Goal: Transaction & Acquisition: Purchase product/service

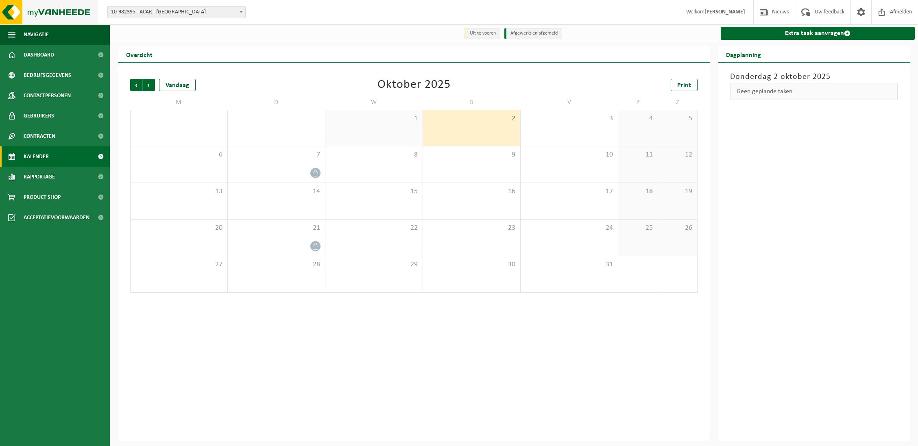
click at [45, 12] on img at bounding box center [49, 12] width 98 height 24
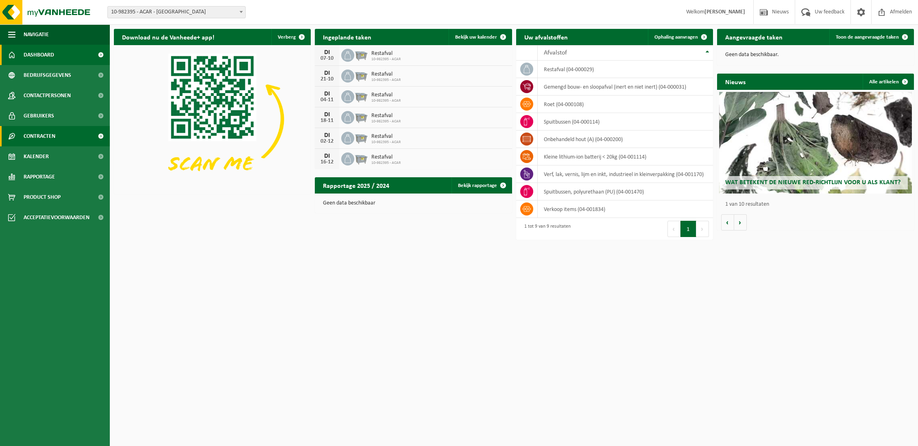
click at [58, 139] on link "Contracten" at bounding box center [55, 136] width 110 height 20
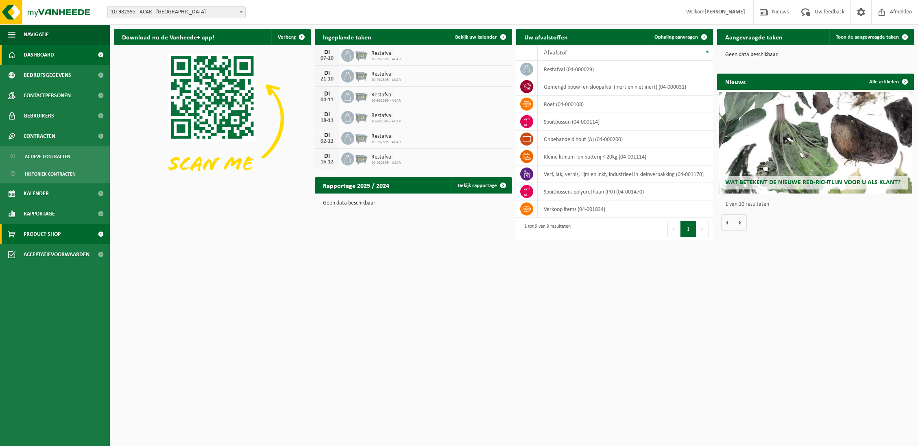
click at [54, 229] on span "Product Shop" at bounding box center [42, 234] width 37 height 20
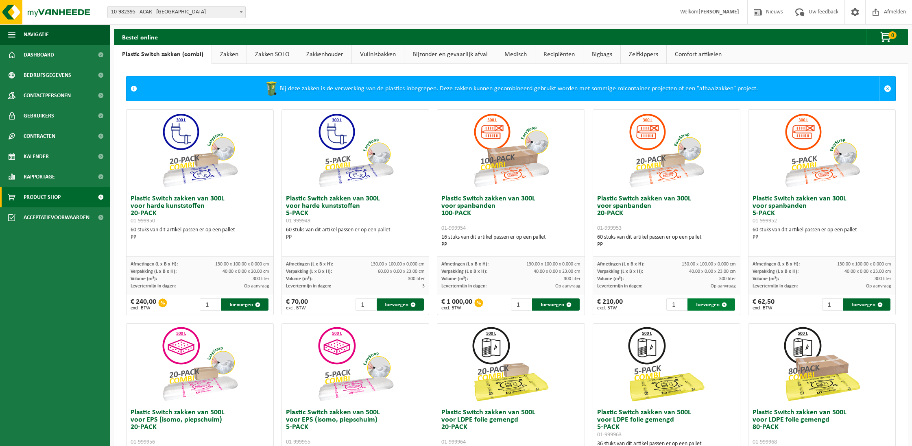
click at [703, 307] on button "Toevoegen" at bounding box center [710, 304] width 47 height 12
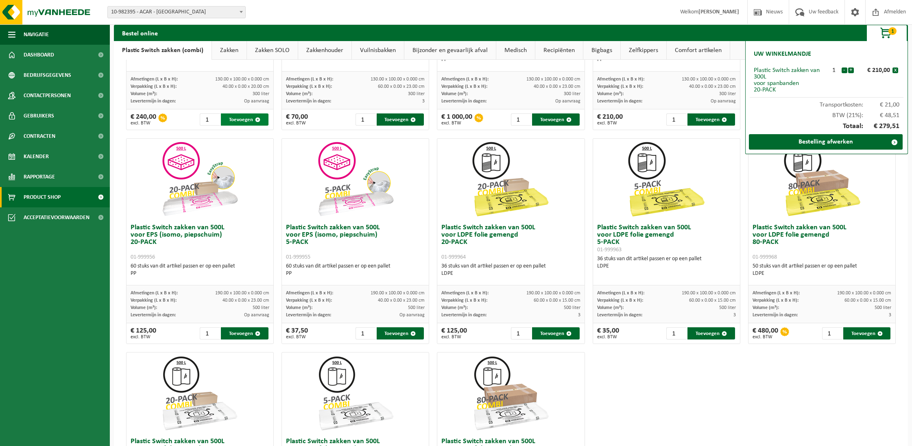
scroll to position [190, 0]
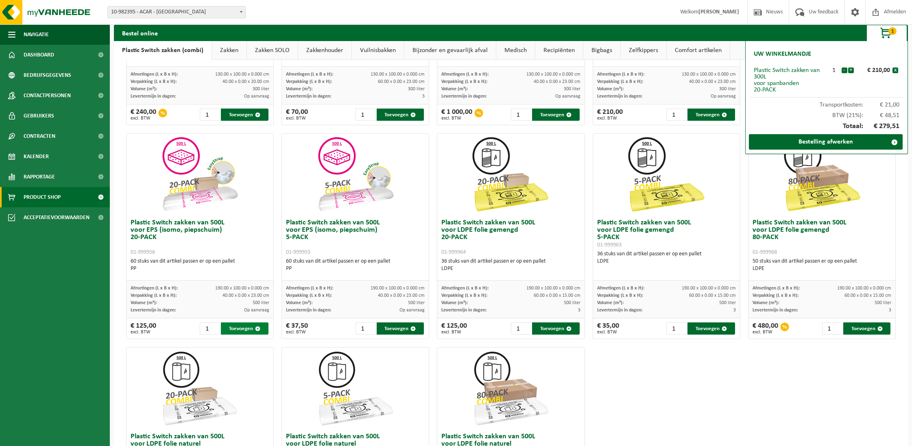
click at [241, 328] on button "Toevoegen" at bounding box center [244, 328] width 47 height 12
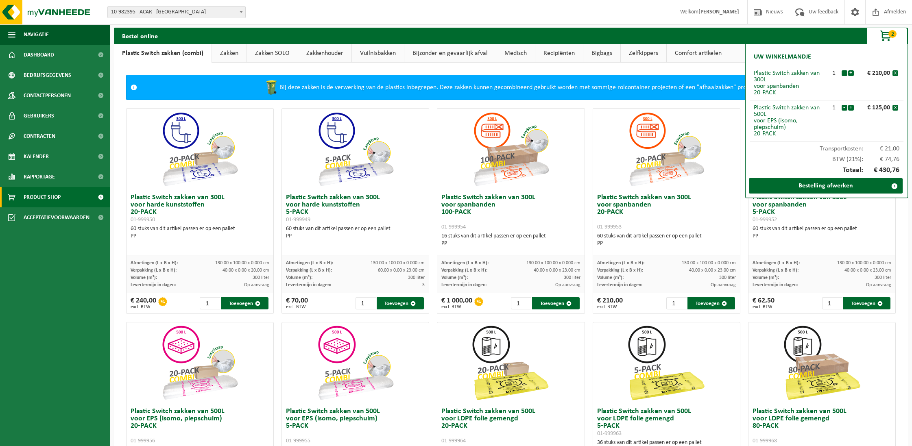
scroll to position [0, 0]
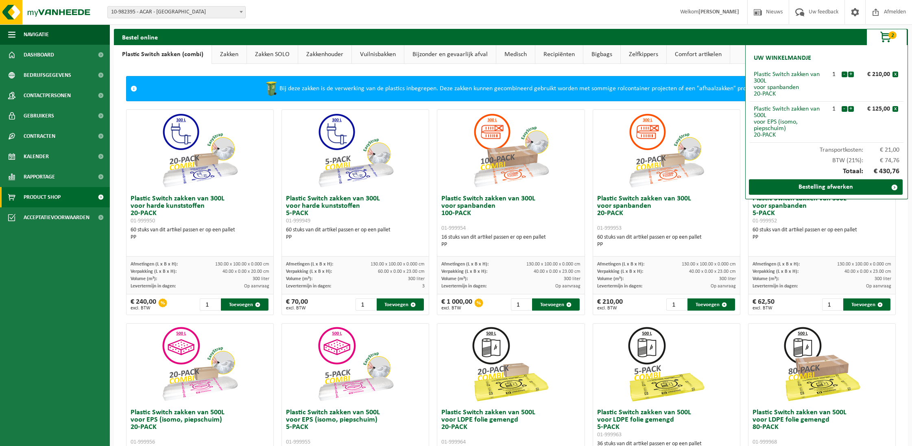
click at [551, 54] on link "Recipiënten" at bounding box center [559, 54] width 48 height 19
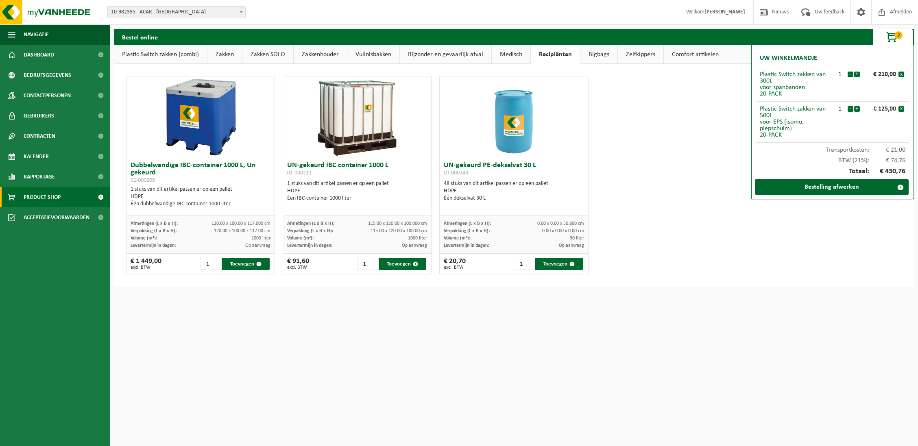
click at [455, 55] on link "Bijzonder en gevaarlijk afval" at bounding box center [445, 54] width 91 height 19
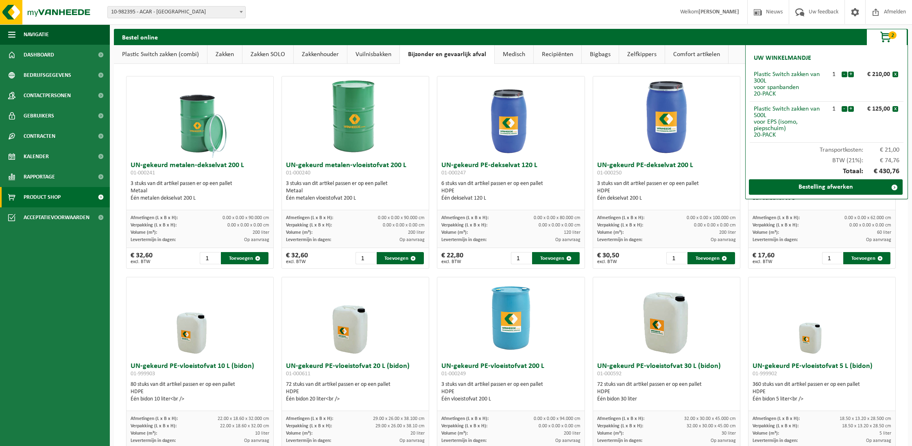
click at [889, 37] on span "2" at bounding box center [892, 35] width 8 height 8
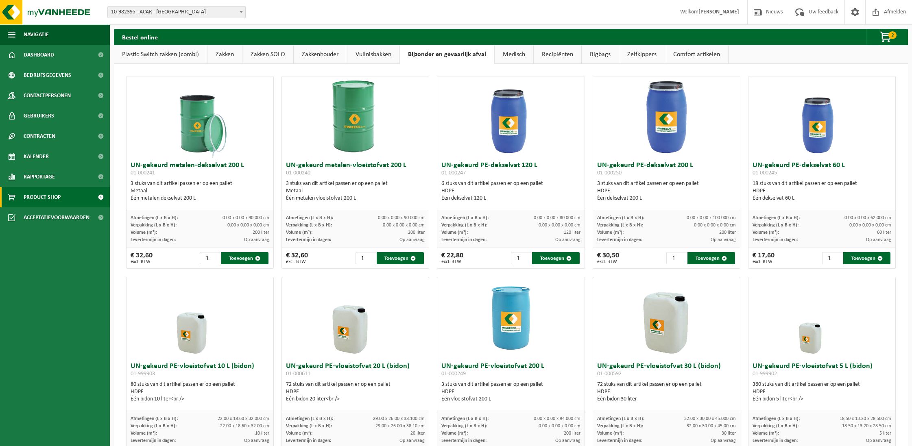
click at [314, 52] on link "Zakkenhouder" at bounding box center [320, 54] width 53 height 19
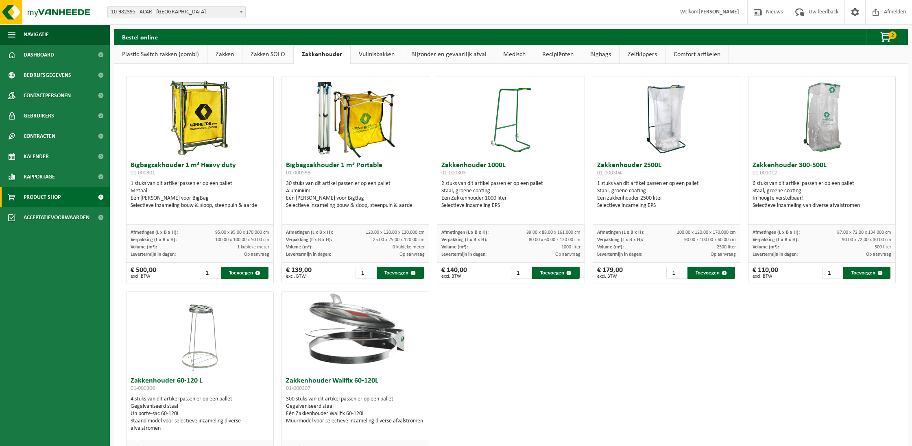
click at [272, 52] on link "Zakken SOLO" at bounding box center [267, 54] width 51 height 19
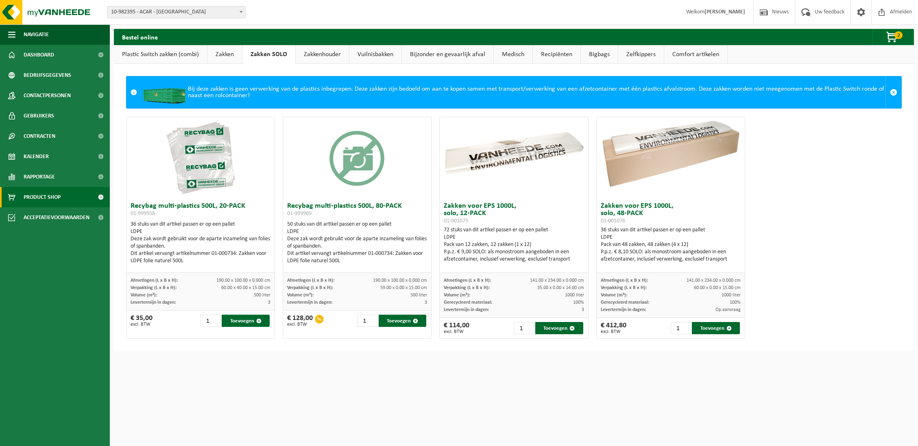
click at [234, 55] on link "Zakken" at bounding box center [224, 54] width 35 height 19
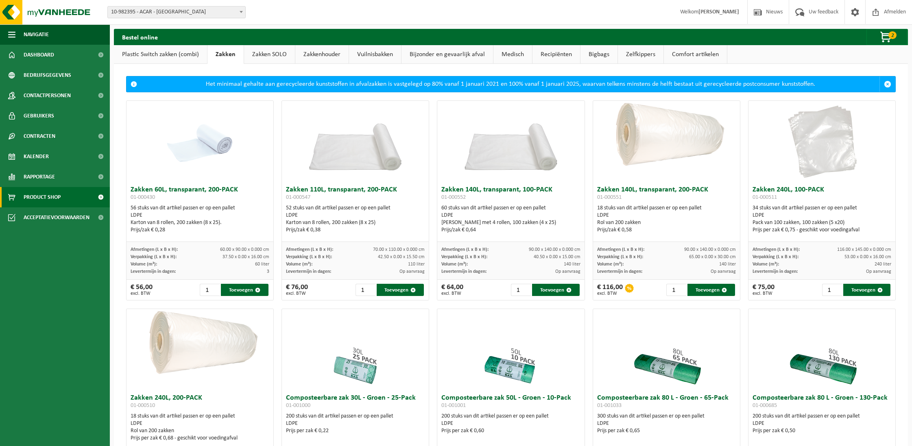
click at [170, 57] on link "Plastic Switch zakken (combi)" at bounding box center [160, 54] width 93 height 19
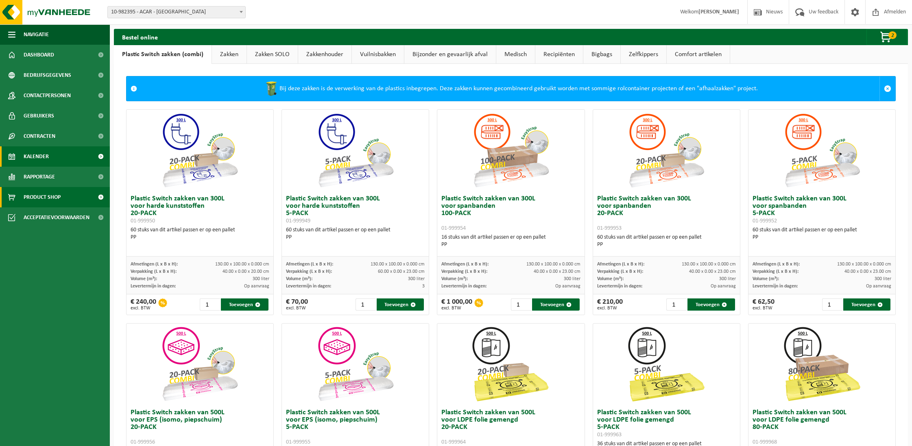
click at [46, 158] on span "Kalender" at bounding box center [36, 156] width 25 height 20
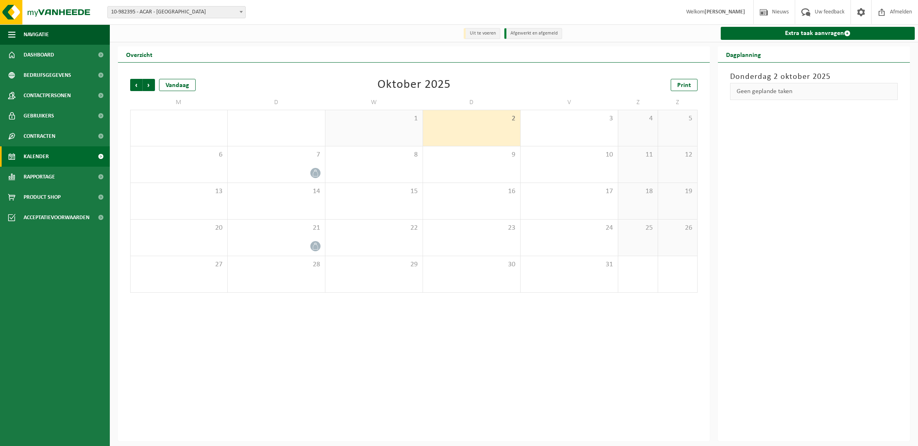
click at [33, 156] on span "Kalender" at bounding box center [36, 156] width 25 height 20
click at [844, 32] on span at bounding box center [847, 33] width 7 height 7
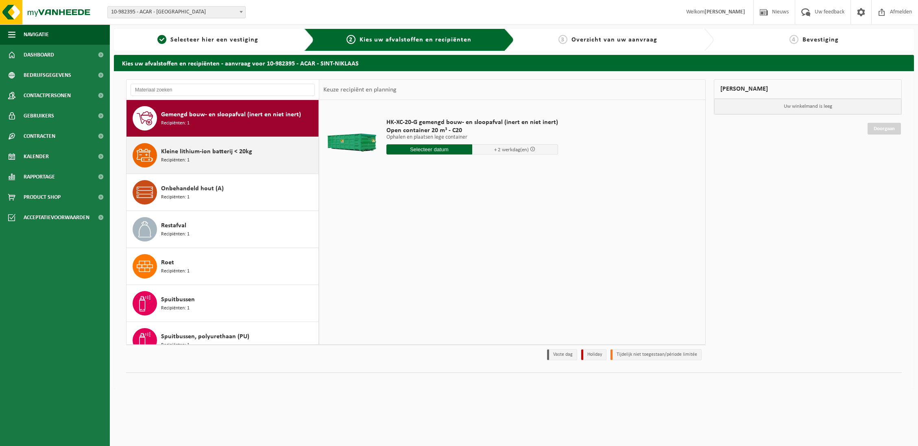
click at [205, 157] on div "Kleine lithium-ion batterij < 20kg Recipiënten: 1" at bounding box center [238, 155] width 155 height 24
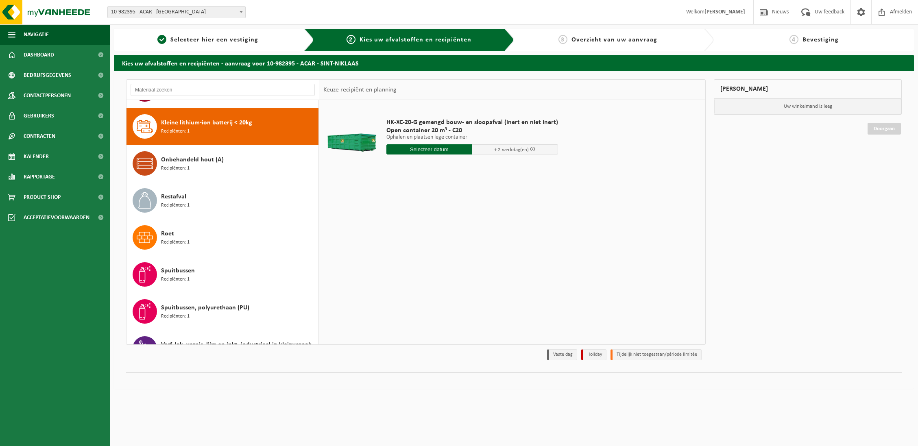
scroll to position [37, 0]
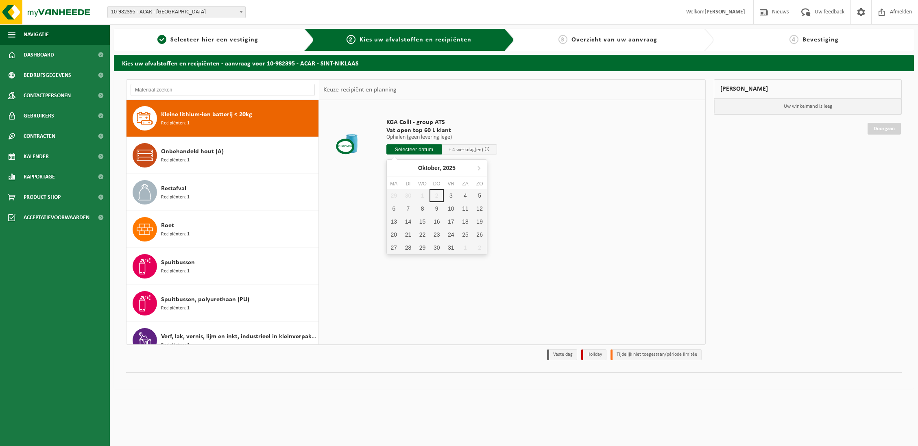
click at [414, 148] on input "text" at bounding box center [413, 149] width 55 height 10
click at [453, 194] on div "3" at bounding box center [451, 195] width 14 height 13
type input "Van 2025-10-03"
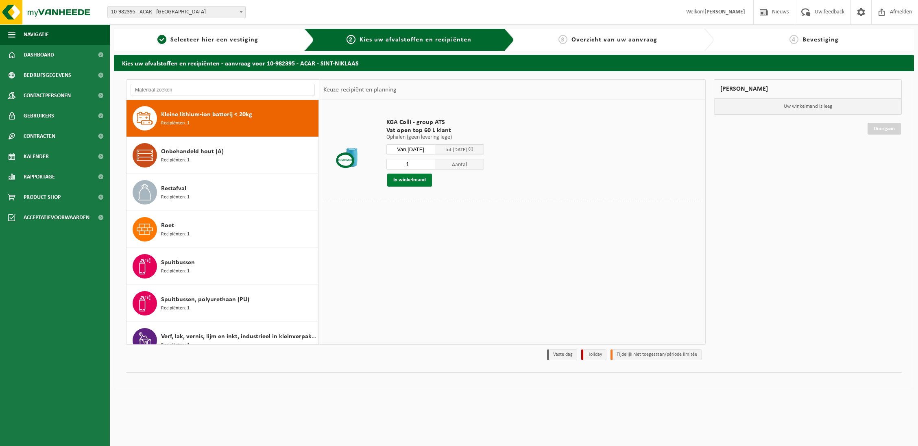
click at [404, 178] on button "In winkelmand" at bounding box center [409, 180] width 45 height 13
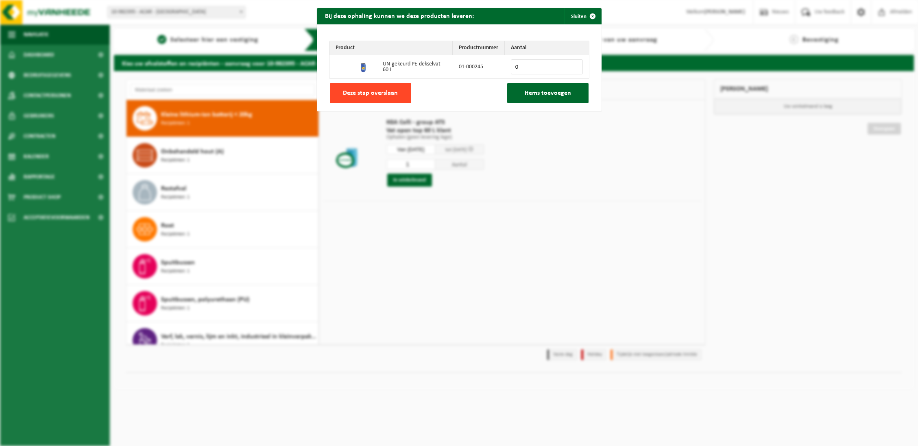
click at [385, 93] on span "Deze stap overslaan" at bounding box center [370, 93] width 55 height 7
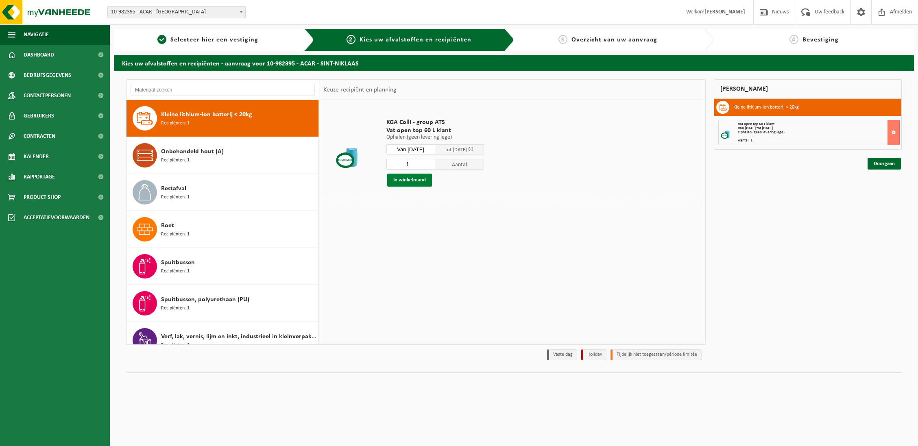
click at [408, 181] on button "In winkelmand" at bounding box center [409, 180] width 45 height 13
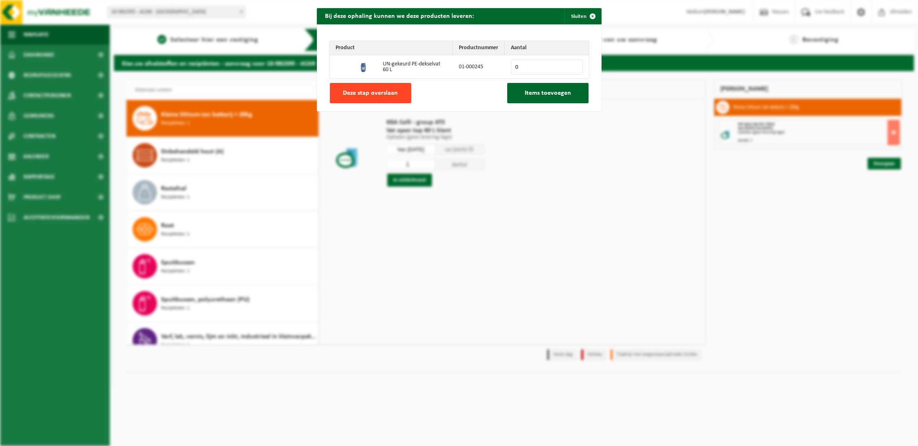
click at [382, 96] on span "Deze stap overslaan" at bounding box center [370, 93] width 55 height 7
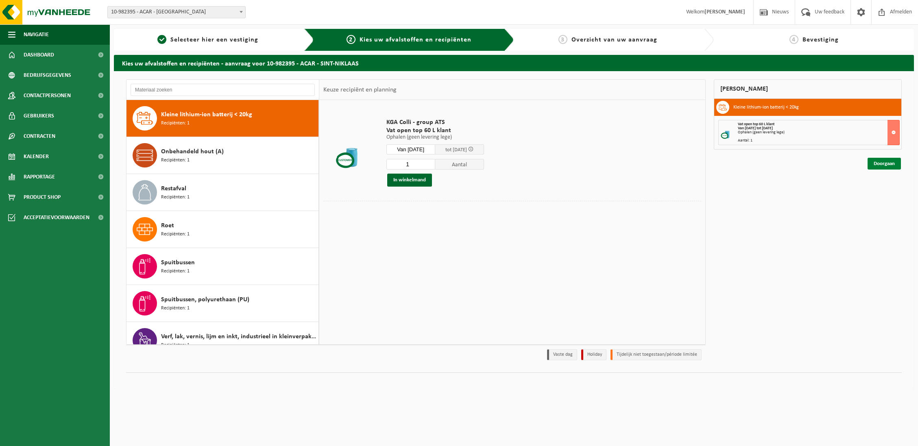
click at [878, 163] on link "Doorgaan" at bounding box center [883, 164] width 33 height 12
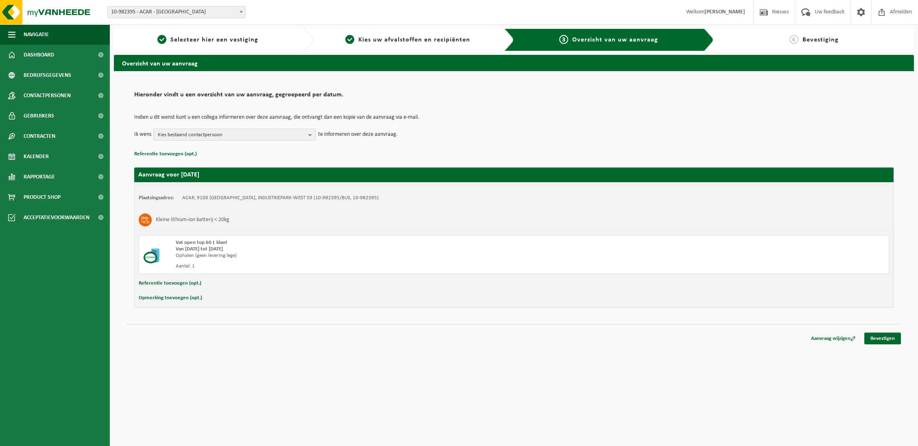
click at [247, 134] on span "Kies bestaand contactpersoon" at bounding box center [231, 135] width 147 height 12
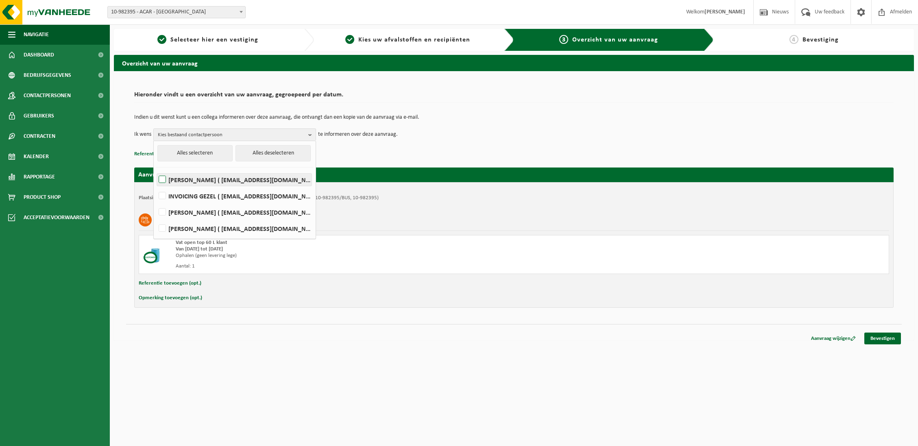
click at [164, 179] on label "[PERSON_NAME] ( [EMAIL_ADDRESS][DOMAIN_NAME] )" at bounding box center [234, 180] width 155 height 12
click at [156, 170] on input "[PERSON_NAME] ( [EMAIL_ADDRESS][DOMAIN_NAME] )" at bounding box center [155, 169] width 0 height 0
checkbox input "true"
click at [449, 139] on td "Ik wens YANNICK DE DECKER Alles selecteren Alles deselecteren YANNICK DE DECKER…" at bounding box center [513, 135] width 759 height 12
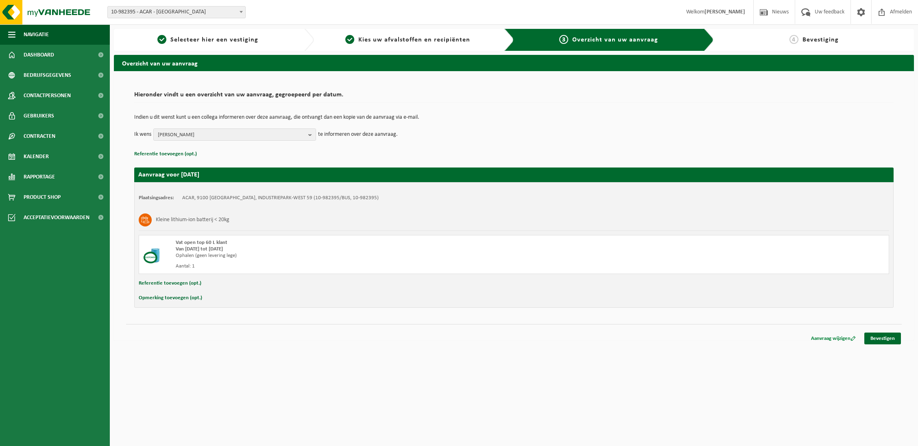
click at [833, 341] on link "Aanvraag wijzigen" at bounding box center [833, 339] width 57 height 12
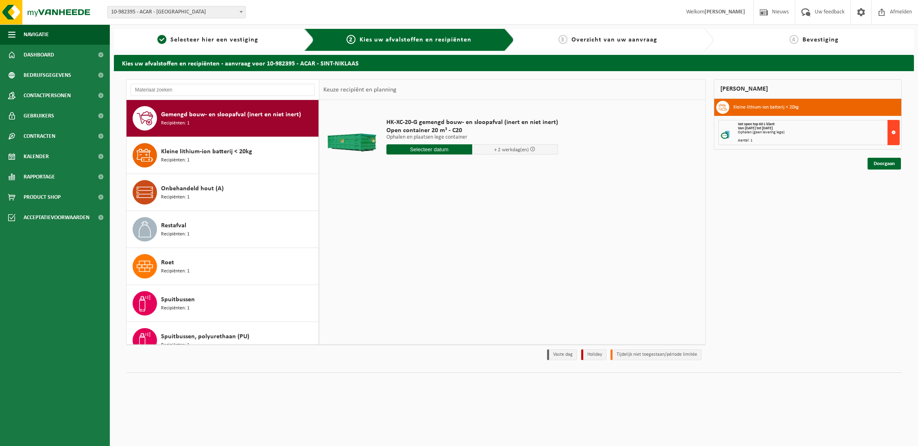
click at [896, 133] on button at bounding box center [893, 132] width 12 height 25
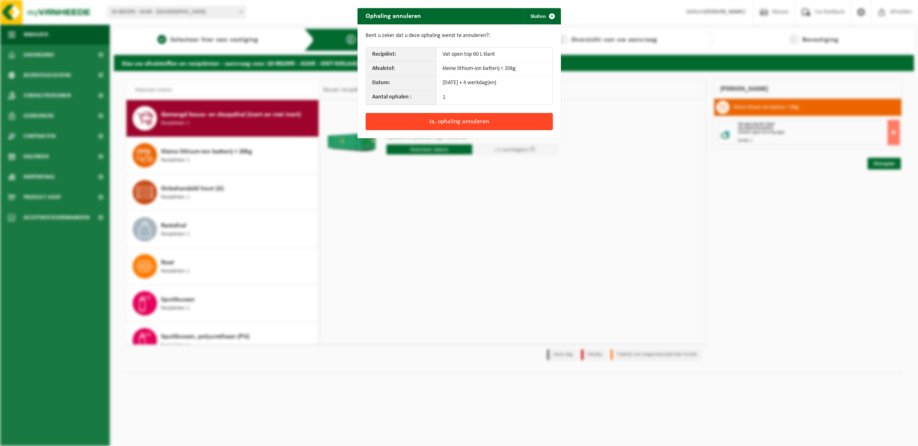
click at [486, 126] on button "Ja, ophaling annuleren" at bounding box center [459, 121] width 187 height 17
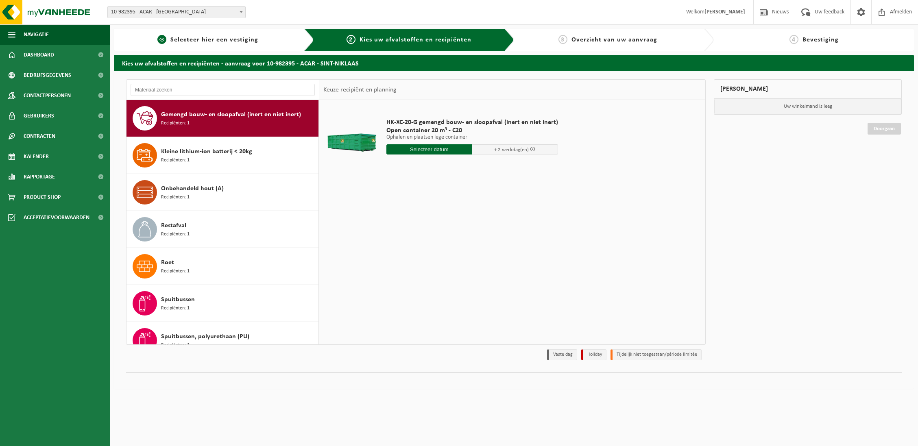
click at [217, 41] on span "Selecteer hier een vestiging" at bounding box center [214, 40] width 88 height 7
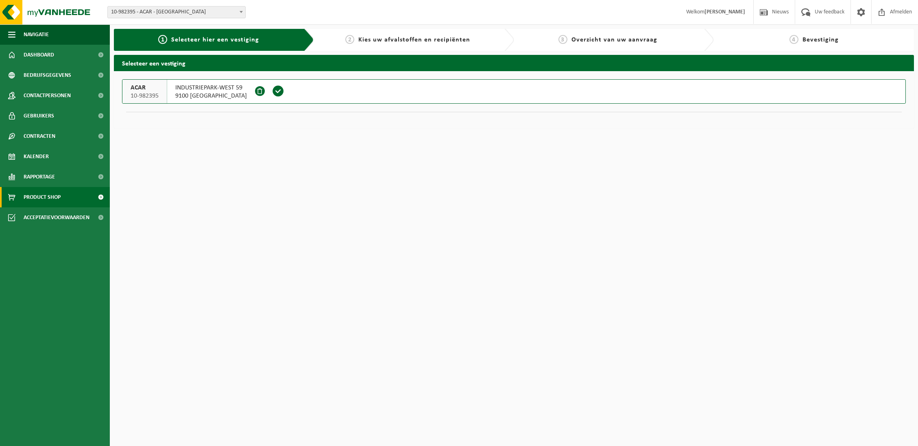
click at [52, 195] on span "Product Shop" at bounding box center [42, 197] width 37 height 20
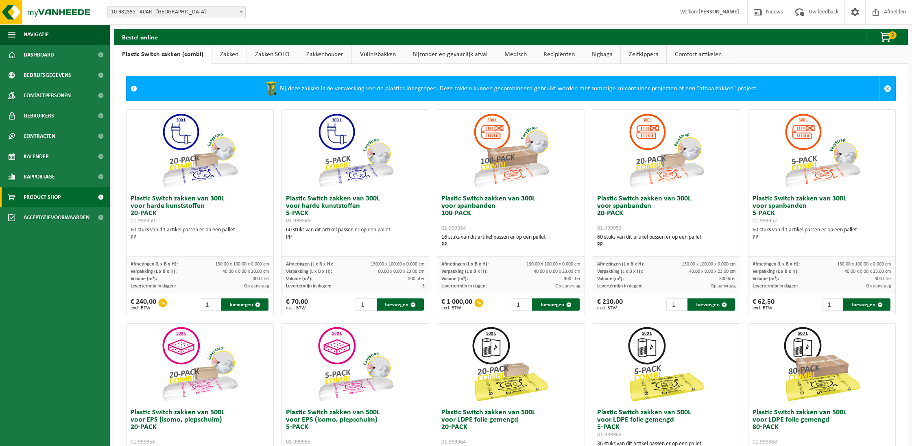
click at [327, 59] on link "Zakkenhouder" at bounding box center [324, 54] width 53 height 19
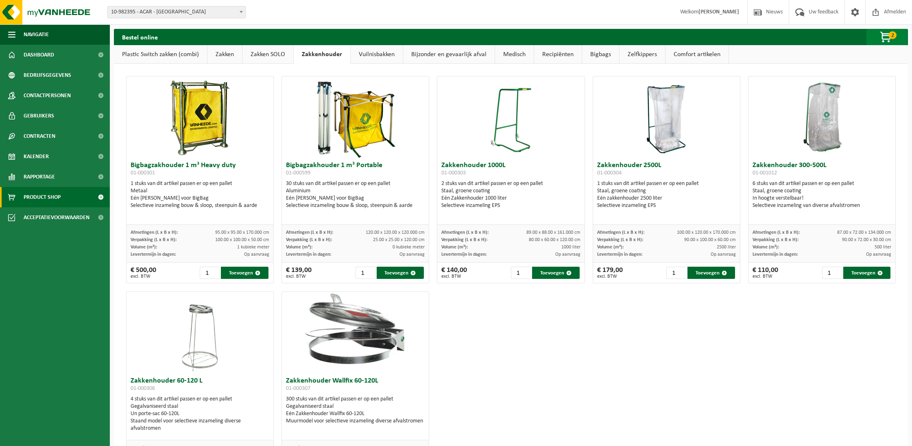
click at [886, 35] on span "button" at bounding box center [886, 37] width 41 height 16
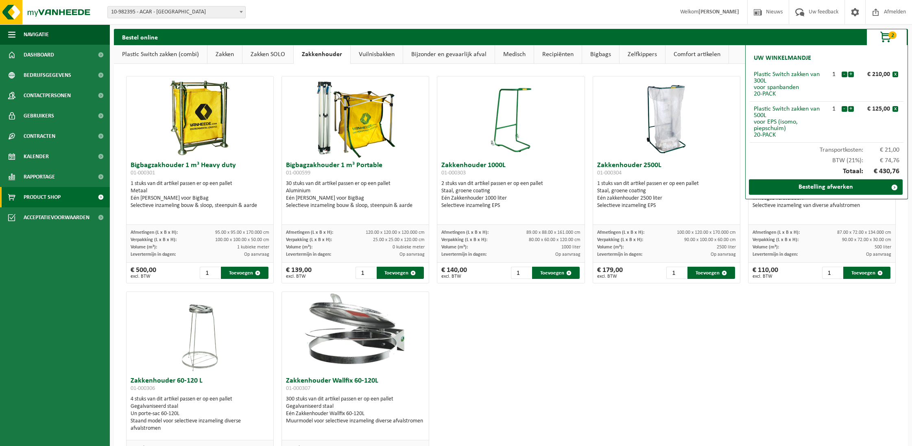
click at [225, 54] on link "Zakken" at bounding box center [224, 54] width 35 height 19
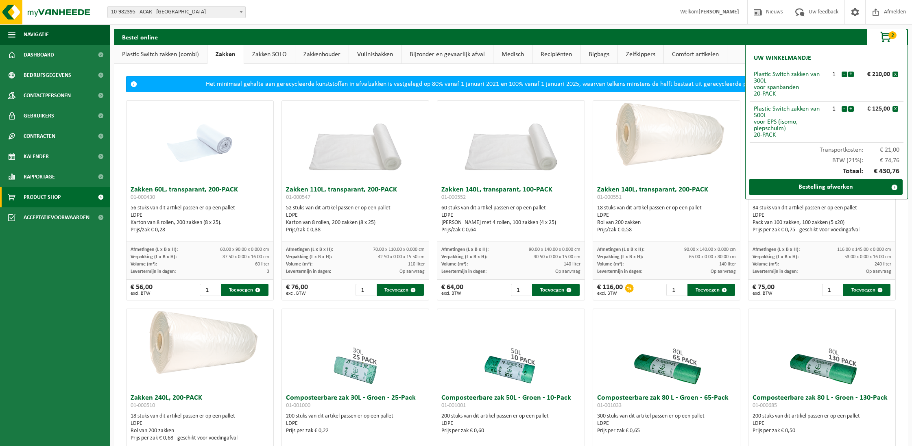
click at [181, 56] on link "Plastic Switch zakken (combi)" at bounding box center [160, 54] width 93 height 19
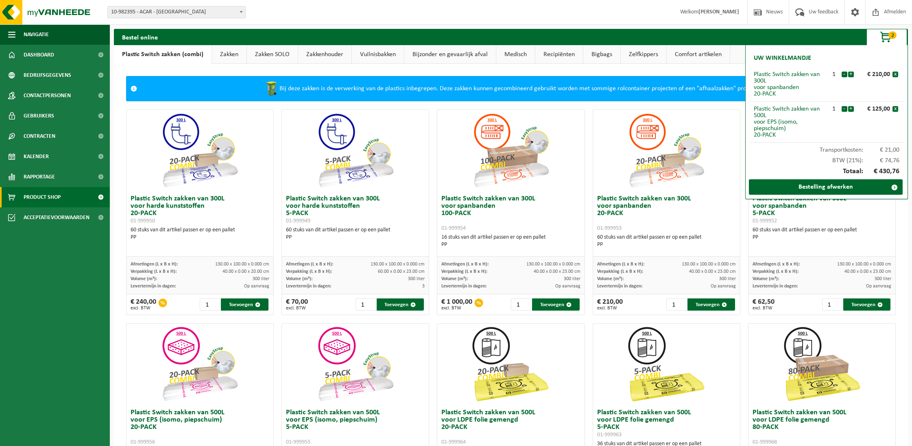
click at [223, 53] on link "Zakken" at bounding box center [229, 54] width 35 height 19
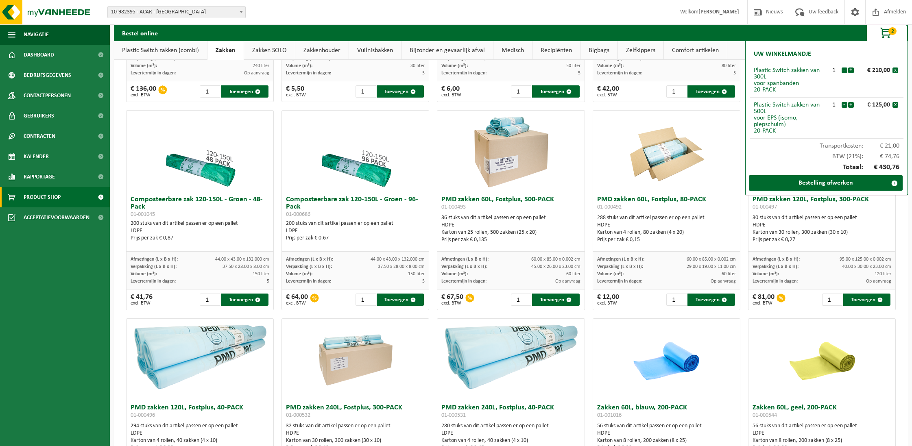
scroll to position [217, 0]
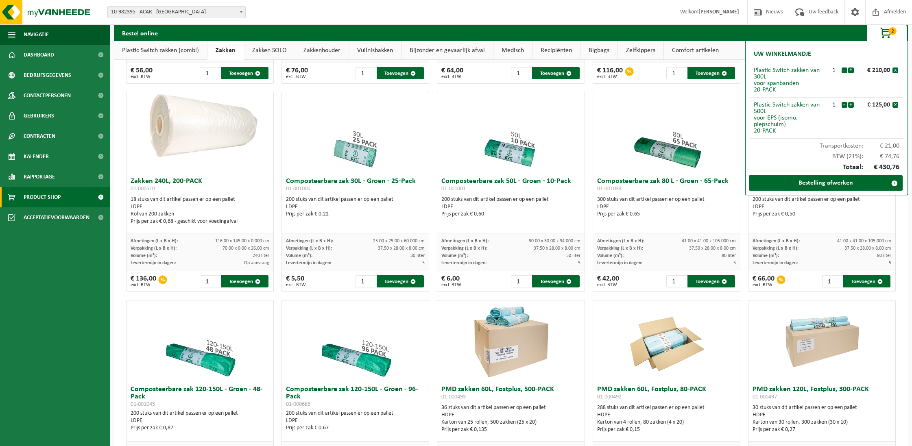
click at [169, 49] on link "Plastic Switch zakken (combi)" at bounding box center [160, 50] width 93 height 19
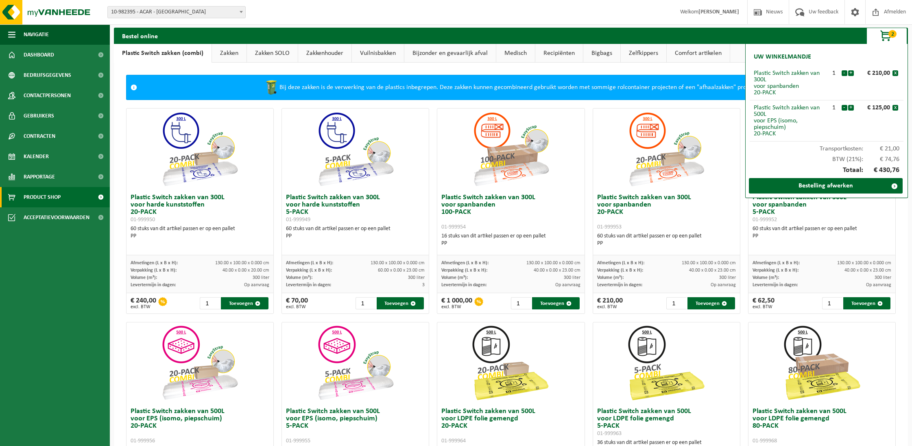
scroll to position [0, 0]
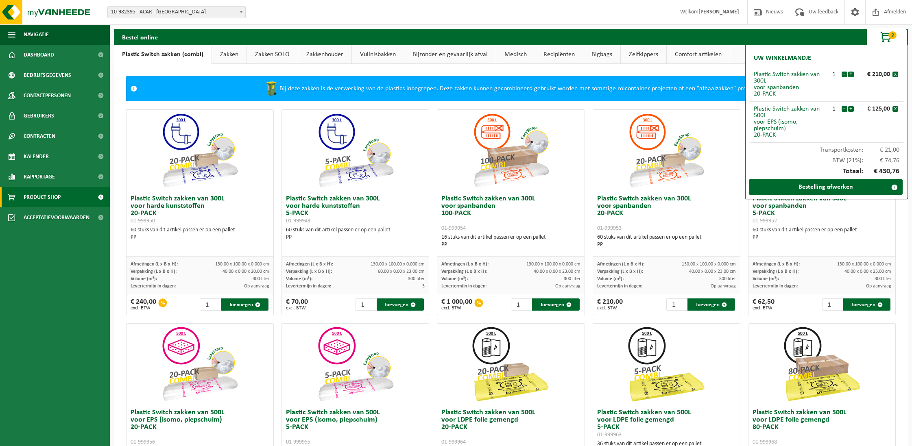
click at [895, 38] on span "2" at bounding box center [892, 35] width 8 height 8
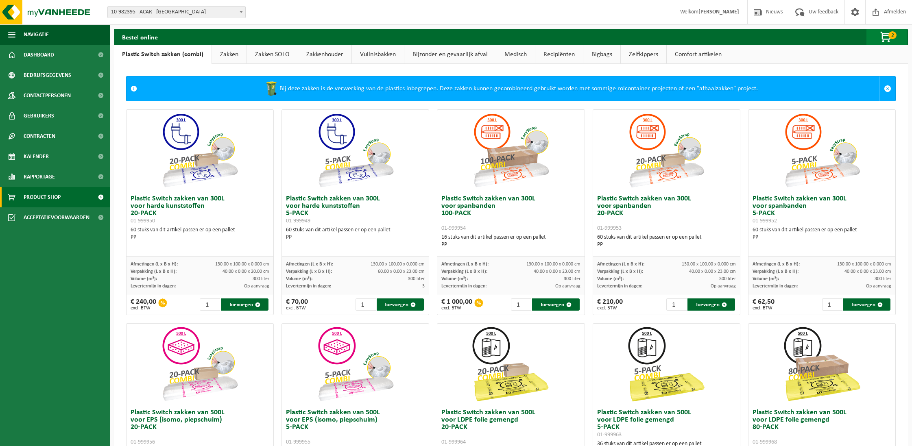
click at [886, 39] on span "button" at bounding box center [886, 37] width 41 height 16
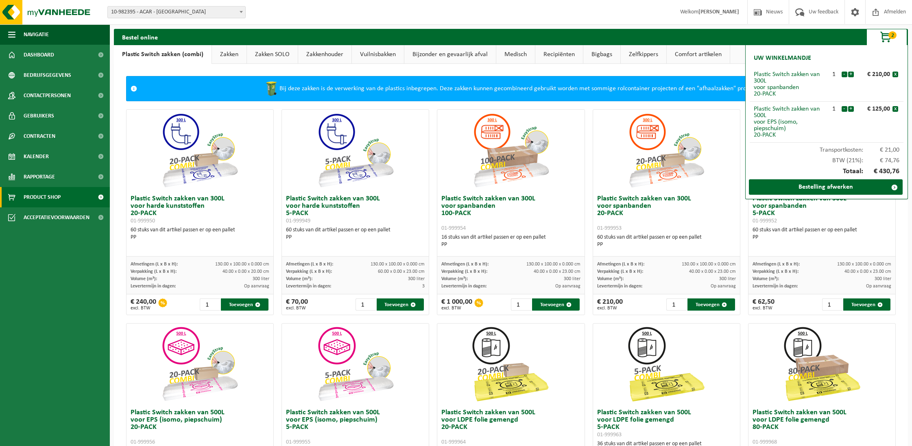
click at [886, 35] on span "button" at bounding box center [886, 37] width 41 height 16
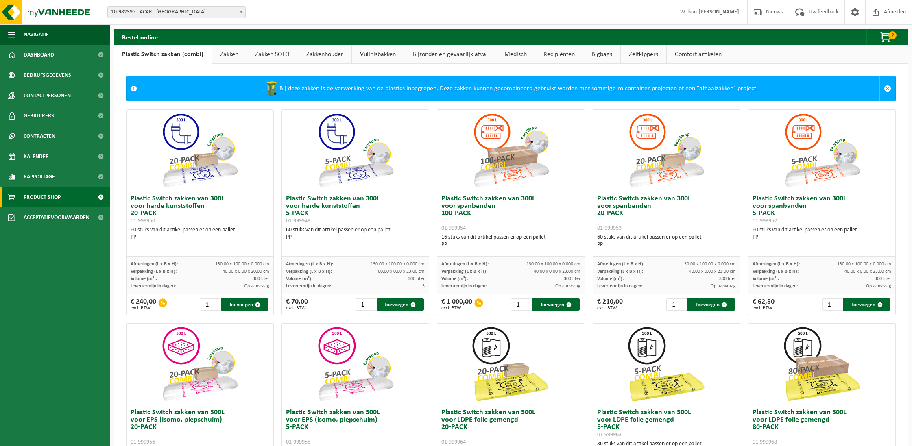
click at [320, 53] on link "Zakkenhouder" at bounding box center [324, 54] width 53 height 19
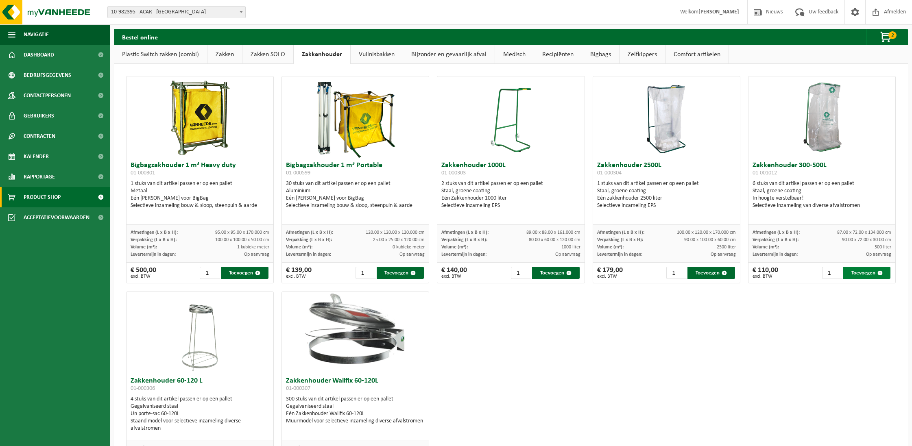
click at [866, 274] on button "Toevoegen" at bounding box center [866, 273] width 47 height 12
click at [889, 38] on span "button" at bounding box center [886, 37] width 41 height 16
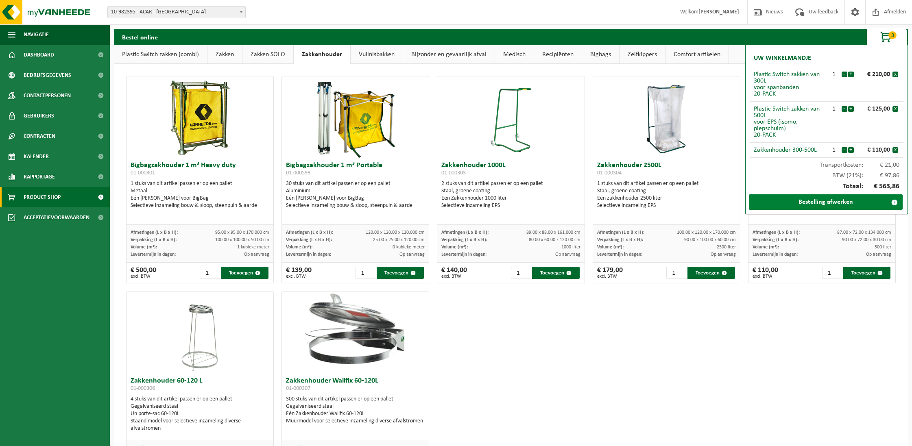
click at [815, 202] on link "Bestelling afwerken" at bounding box center [826, 201] width 154 height 15
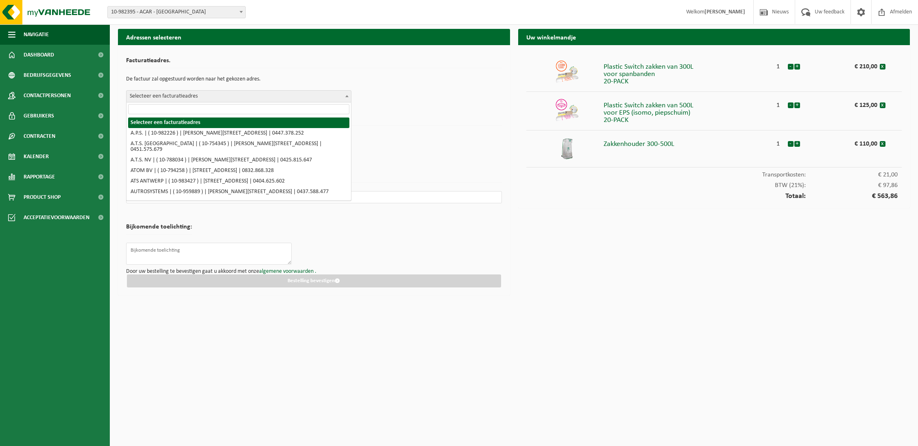
click at [231, 101] on span "Selecteer een facturatieadres" at bounding box center [238, 96] width 224 height 11
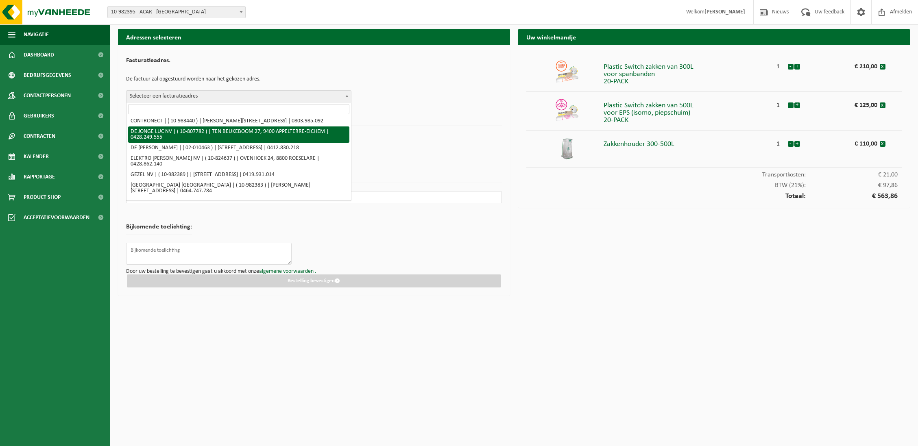
scroll to position [109, 0]
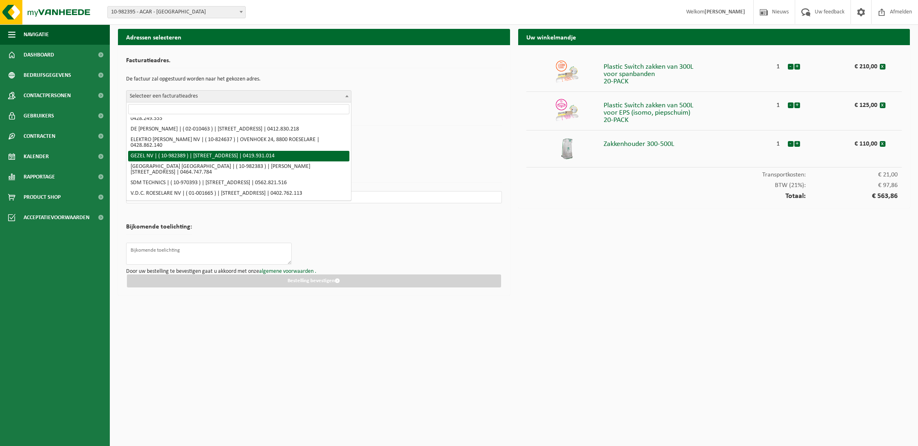
select select "162555"
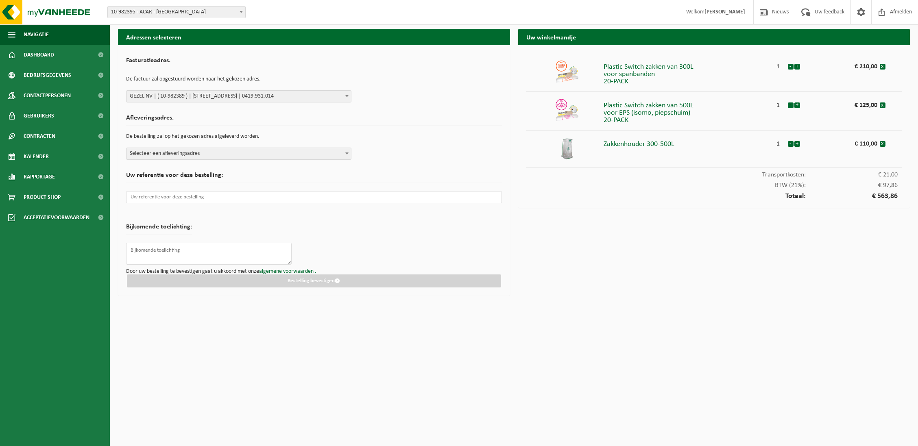
click at [180, 146] on div "Afleveringsadres. De bestelling zal op het gekozen adres afgeleverd worden. Sel…" at bounding box center [314, 135] width 376 height 49
click at [177, 150] on span "Selecteer een afleveringsadres" at bounding box center [238, 153] width 224 height 11
type input "aca"
select select "162558"
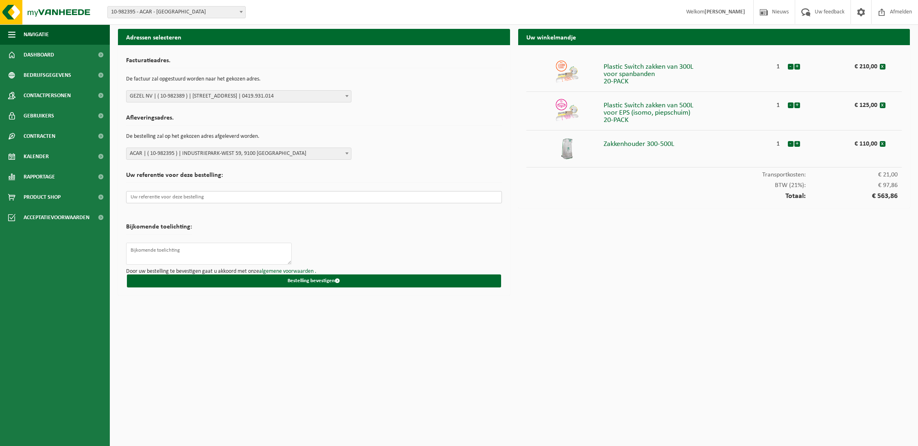
click at [211, 194] on input "text" at bounding box center [314, 197] width 376 height 12
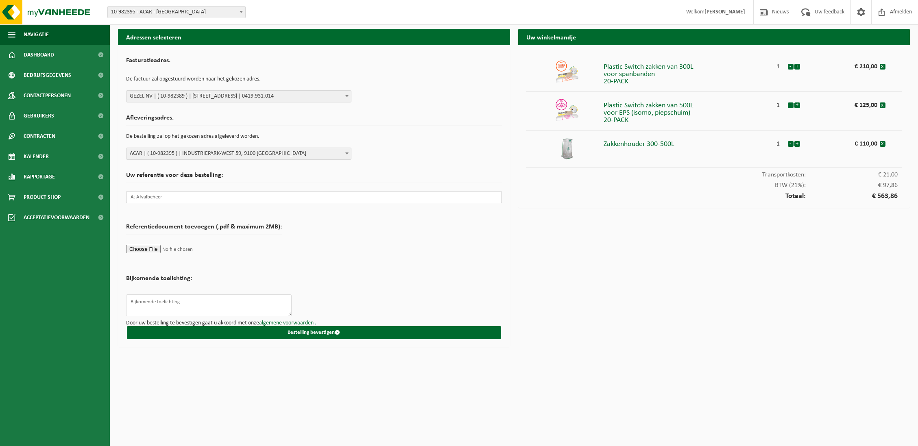
type input "A: Afvalbeheer"
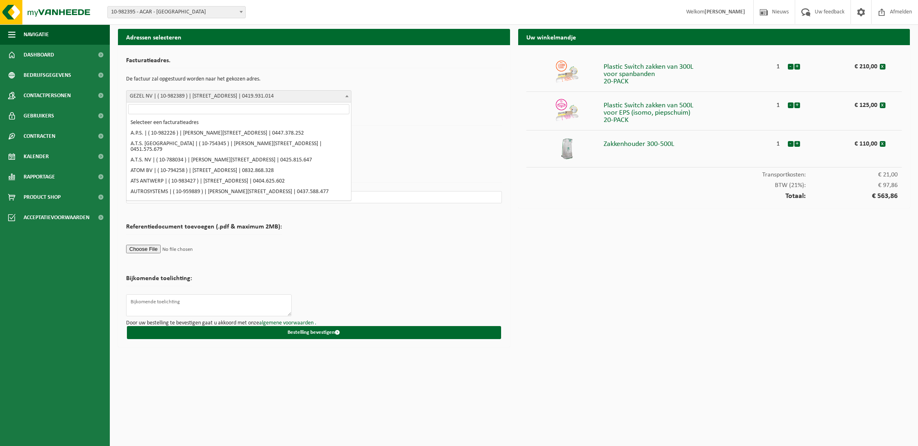
click at [178, 97] on span "GEZEL NV | ( 10-982389 ) | [STREET_ADDRESS] | 0419.931.014" at bounding box center [238, 96] width 224 height 11
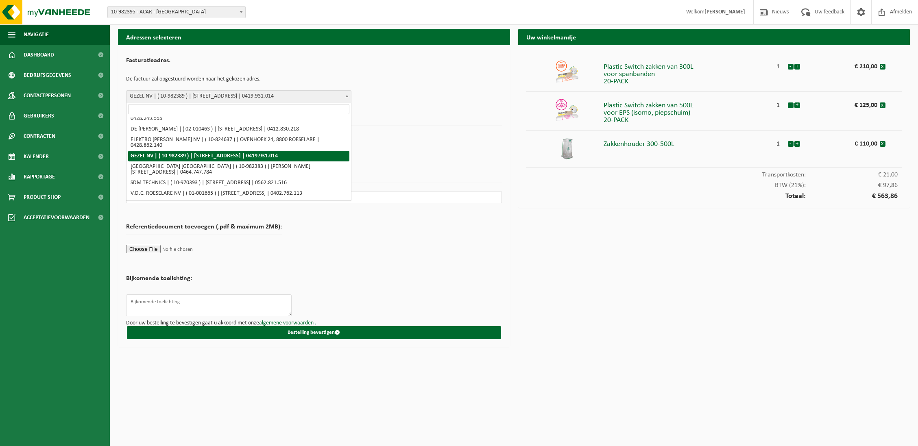
click at [183, 97] on span "GEZEL NV | ( 10-982389 ) | [STREET_ADDRESS] | 0419.931.014" at bounding box center [238, 96] width 224 height 11
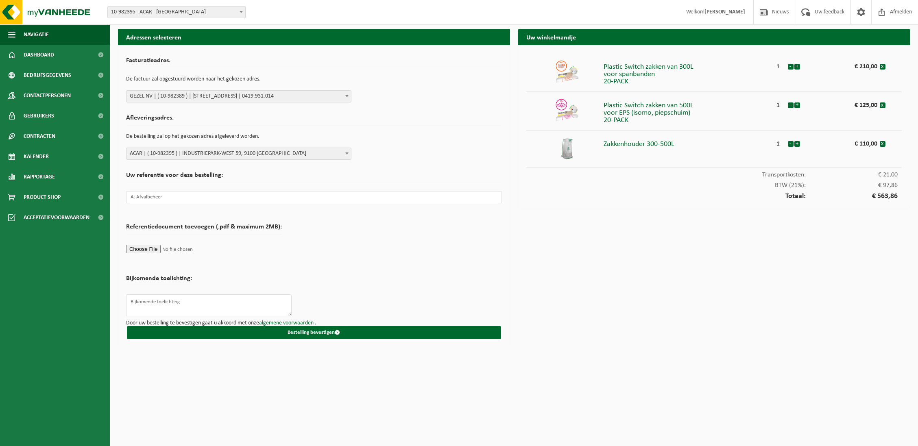
click at [329, 287] on form "Facturatieadres. De factuur zal opgestuurd worden naar het gekozen adres. Selec…" at bounding box center [314, 196] width 376 height 286
click at [171, 98] on span "GEZEL NV | ( 10-982389 ) | [STREET_ADDRESS] | 0419.931.014" at bounding box center [238, 96] width 224 height 11
click at [344, 273] on form "Facturatieadres. De factuur zal opgestuurd worden naar het gekozen adres. Selec…" at bounding box center [314, 196] width 376 height 286
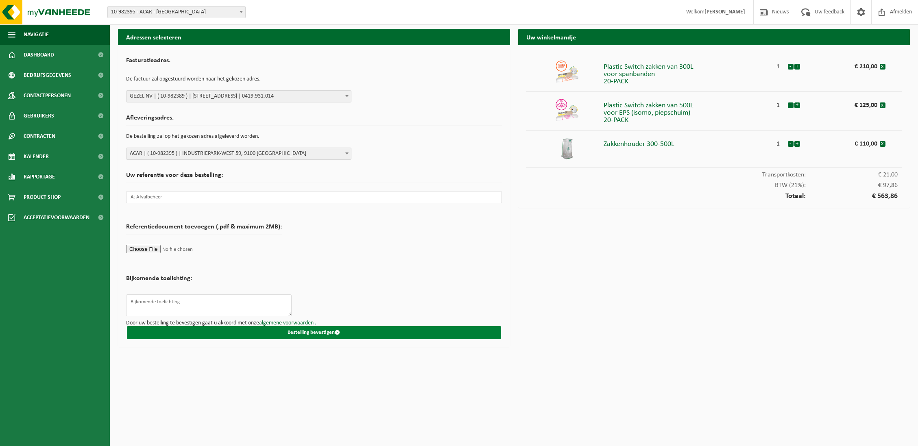
click at [313, 332] on button "Bestelling bevestigen" at bounding box center [314, 332] width 374 height 13
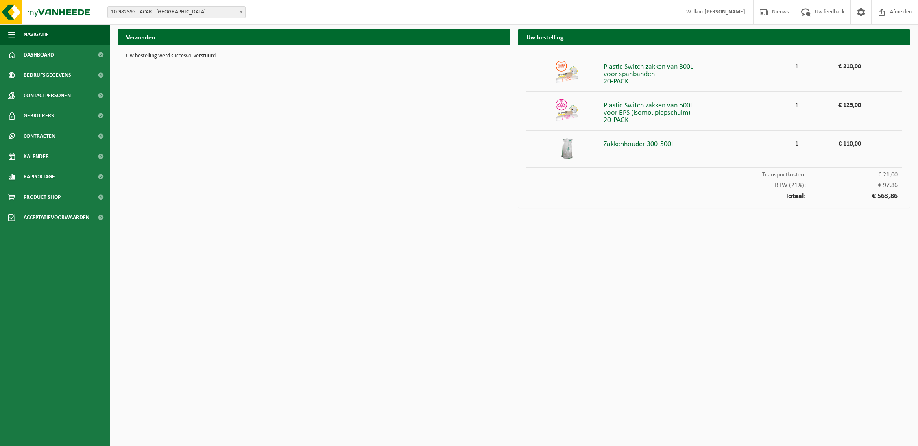
click at [143, 18] on span "10-982395 - ACAR - [GEOGRAPHIC_DATA]" at bounding box center [176, 12] width 138 height 12
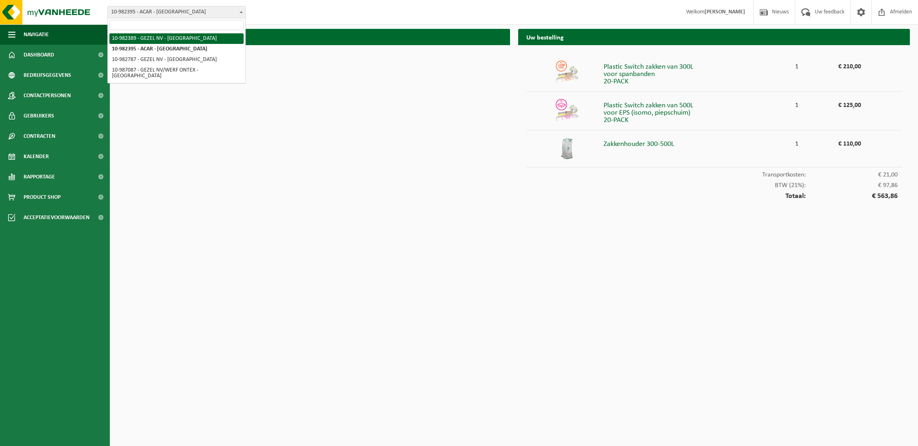
select select "162555"
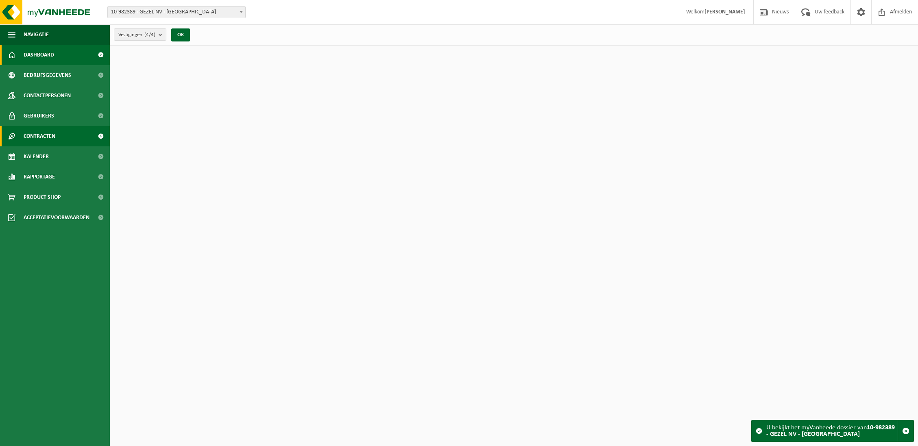
click at [72, 135] on link "Contracten" at bounding box center [55, 136] width 110 height 20
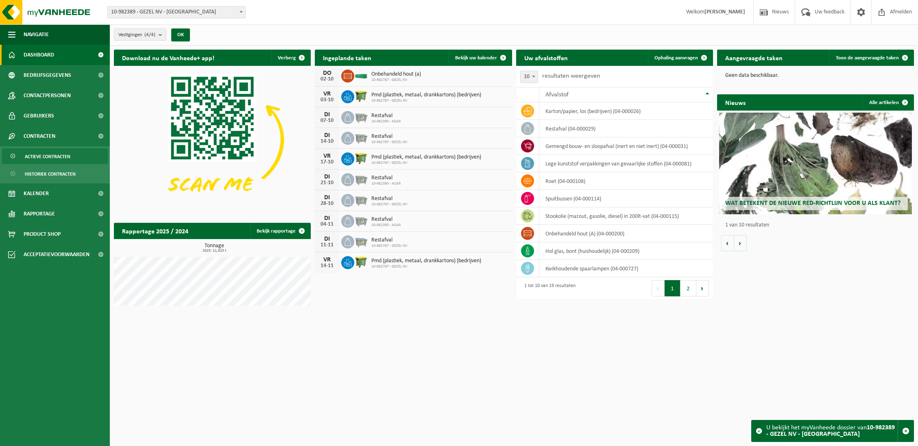
click at [59, 152] on span "Actieve contracten" at bounding box center [48, 156] width 46 height 15
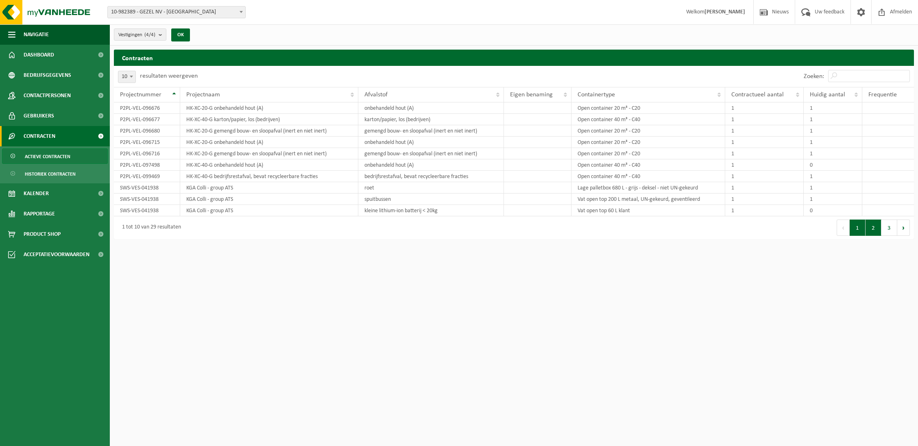
click at [876, 227] on button "2" at bounding box center [873, 228] width 16 height 16
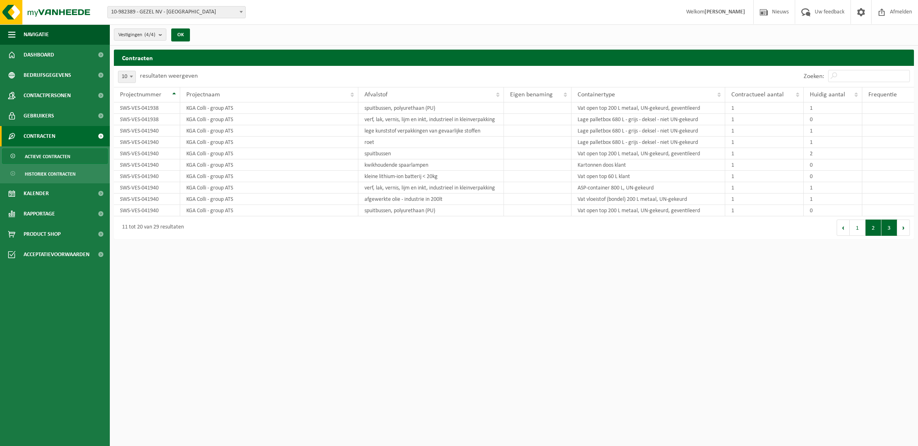
click at [885, 236] on button "3" at bounding box center [889, 228] width 16 height 16
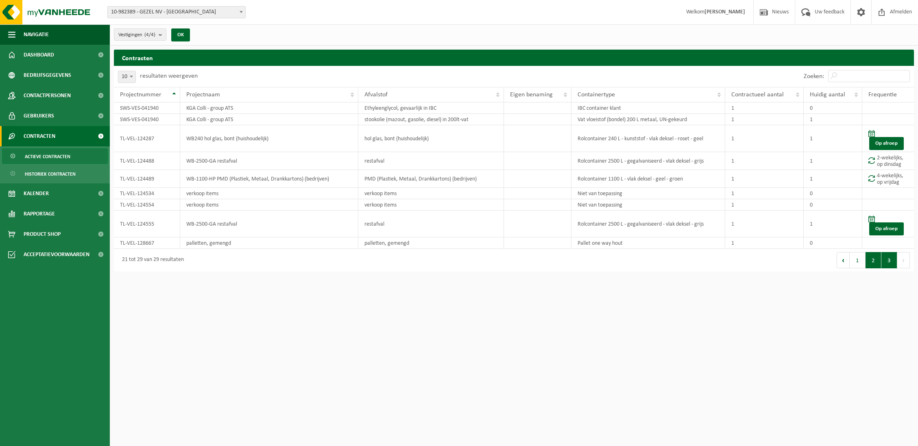
click at [868, 259] on button "2" at bounding box center [873, 260] width 16 height 16
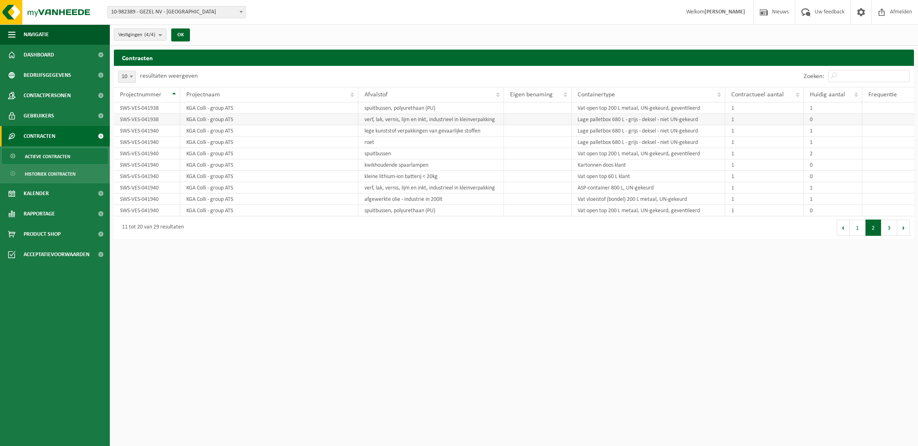
click at [157, 120] on td "SWS-VES-041938" at bounding box center [147, 119] width 66 height 11
click at [219, 125] on td "KGA Colli - group ATS" at bounding box center [269, 119] width 178 height 11
click at [48, 238] on span "Product Shop" at bounding box center [42, 234] width 37 height 20
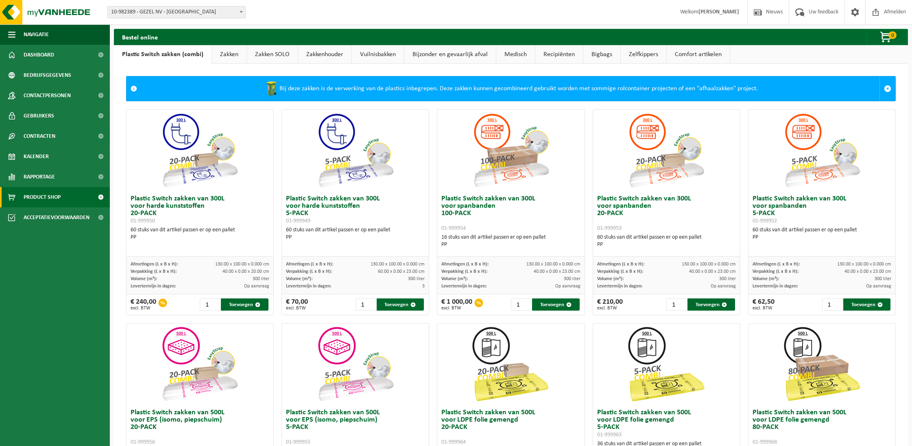
click at [564, 57] on link "Recipiënten" at bounding box center [559, 54] width 48 height 19
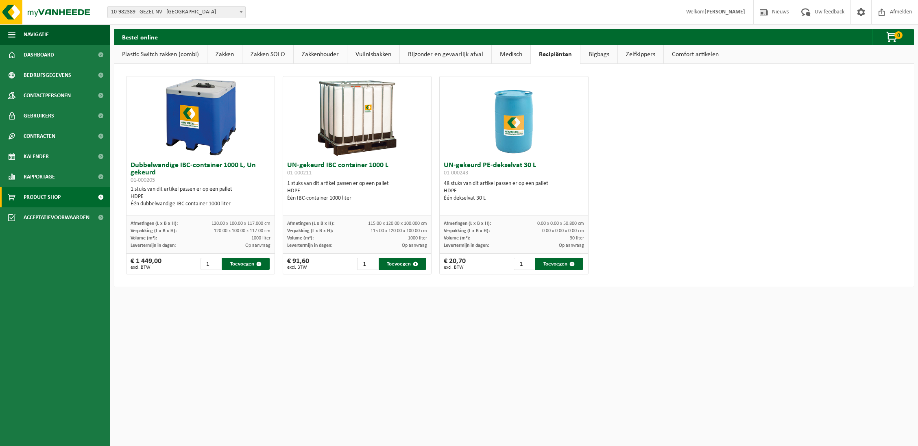
click at [680, 57] on link "Comfort artikelen" at bounding box center [695, 54] width 63 height 19
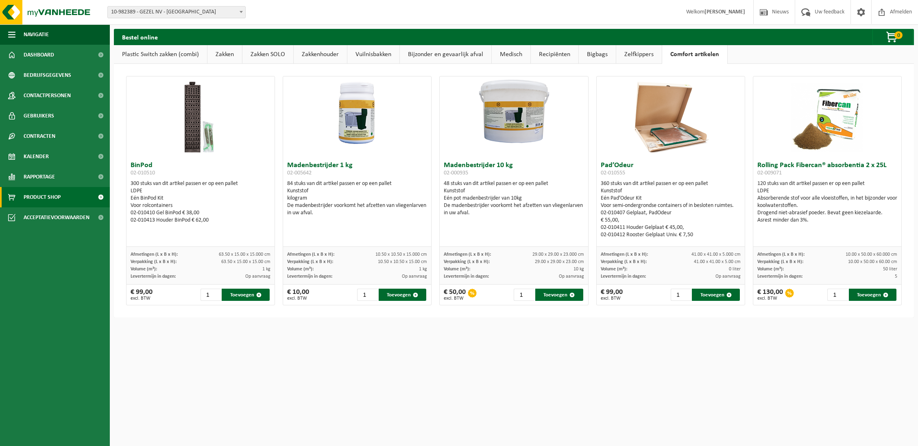
click at [455, 53] on link "Bijzonder en gevaarlijk afval" at bounding box center [445, 54] width 91 height 19
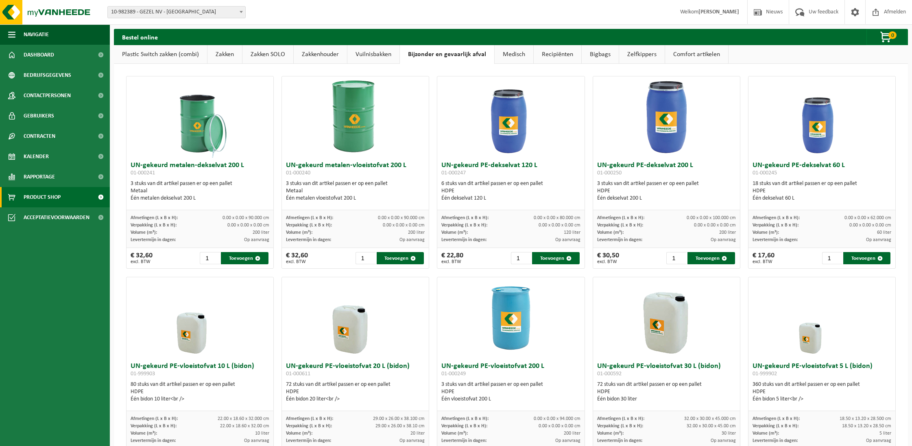
click at [555, 55] on link "Recipiënten" at bounding box center [558, 54] width 48 height 19
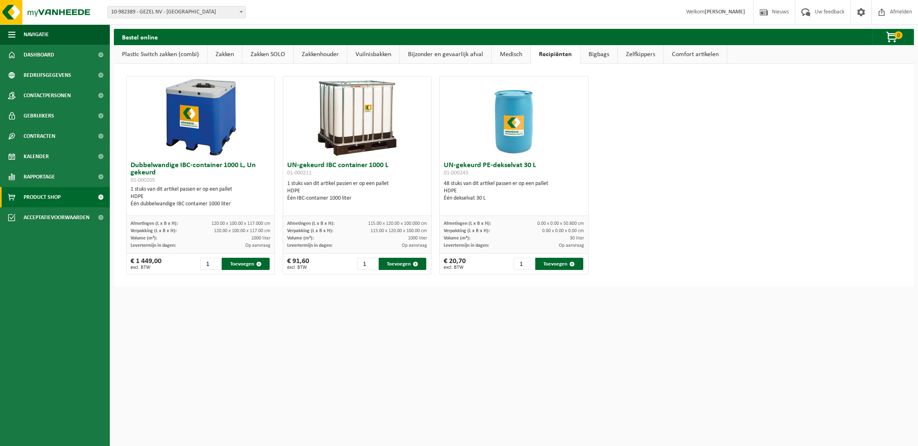
click at [381, 48] on link "Vuilnisbakken" at bounding box center [373, 54] width 52 height 19
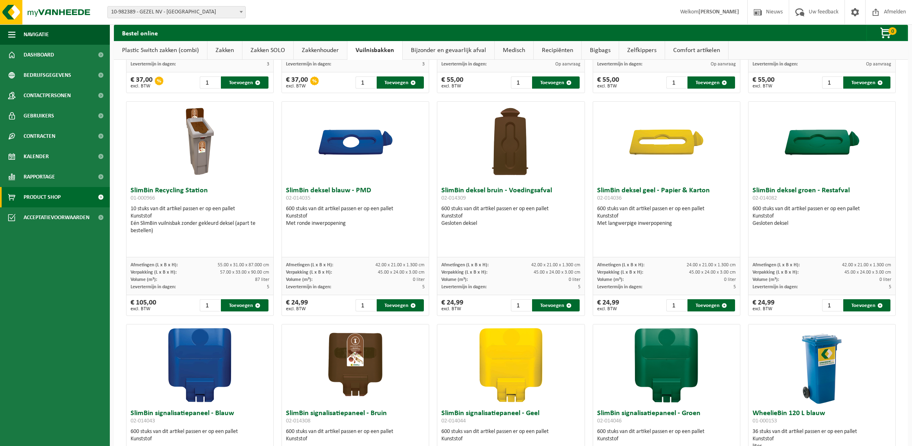
scroll to position [635, 0]
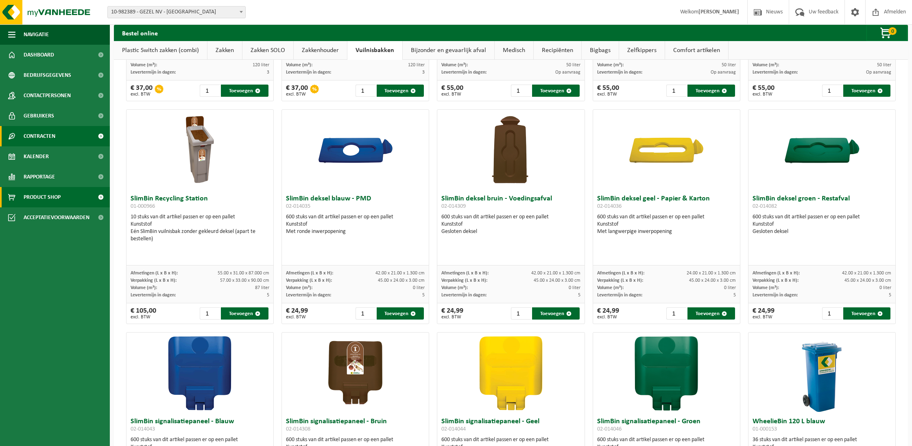
click at [61, 141] on link "Contracten" at bounding box center [55, 136] width 110 height 20
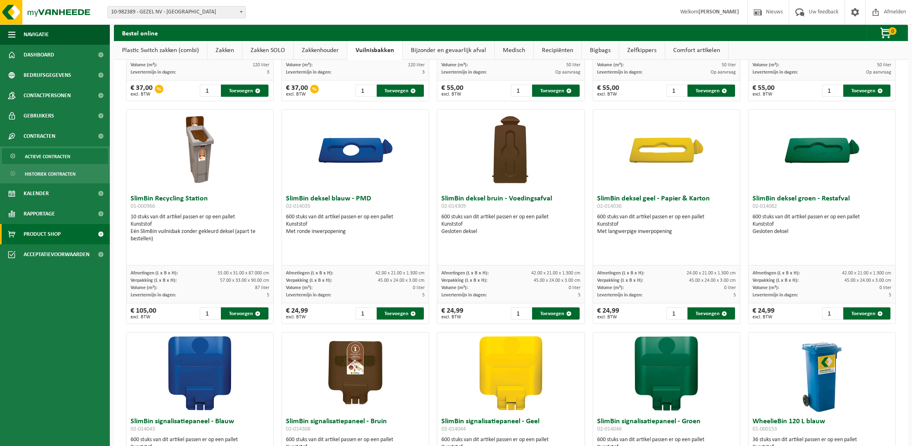
click at [57, 157] on span "Actieve contracten" at bounding box center [48, 156] width 46 height 15
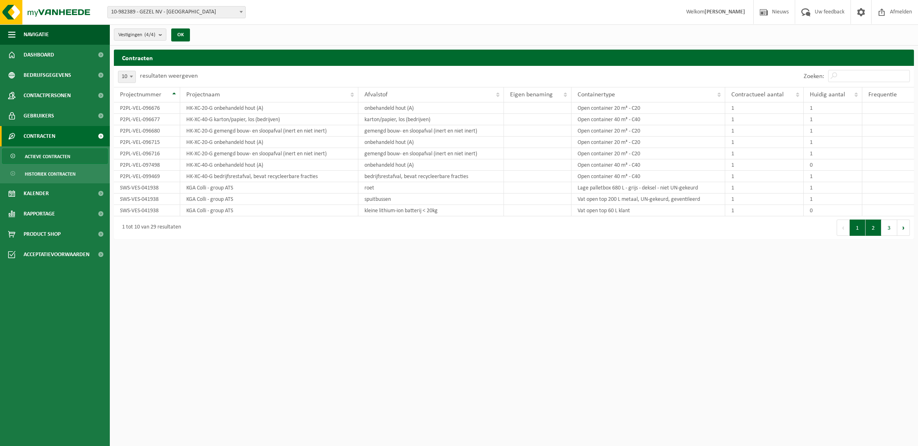
click at [871, 230] on button "2" at bounding box center [873, 228] width 16 height 16
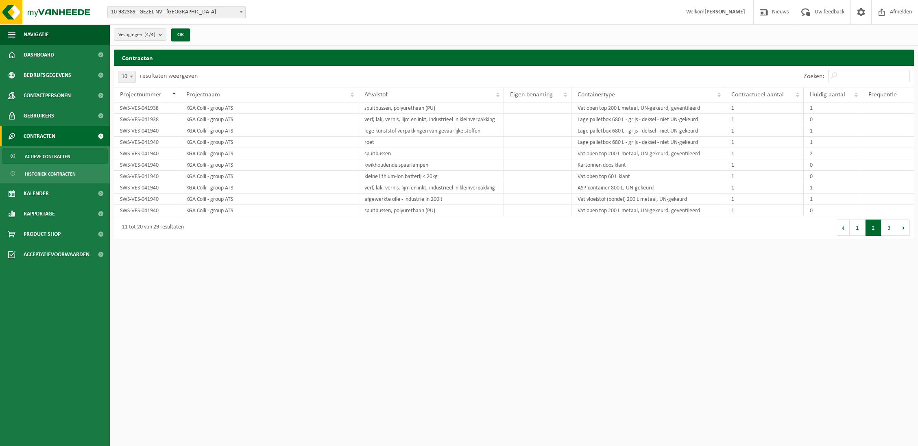
click at [205, 6] on span "10-982389 - GEZEL NV - [GEOGRAPHIC_DATA]" at bounding box center [176, 12] width 138 height 12
select select "162807"
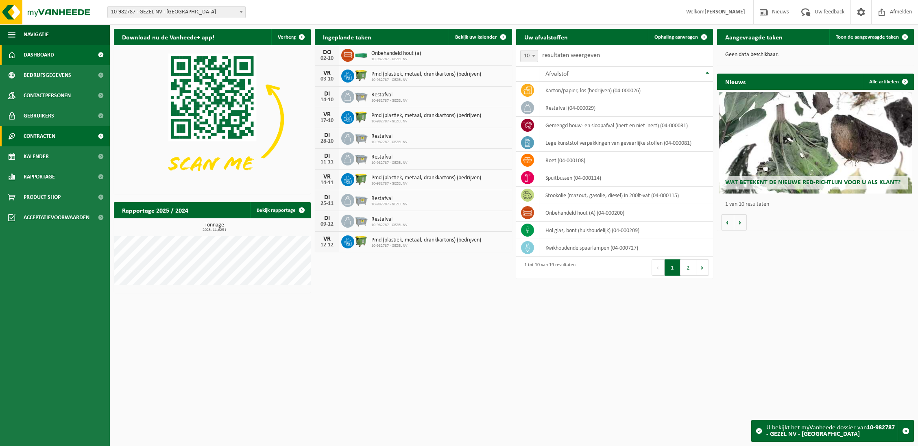
click at [48, 137] on span "Contracten" at bounding box center [40, 136] width 32 height 20
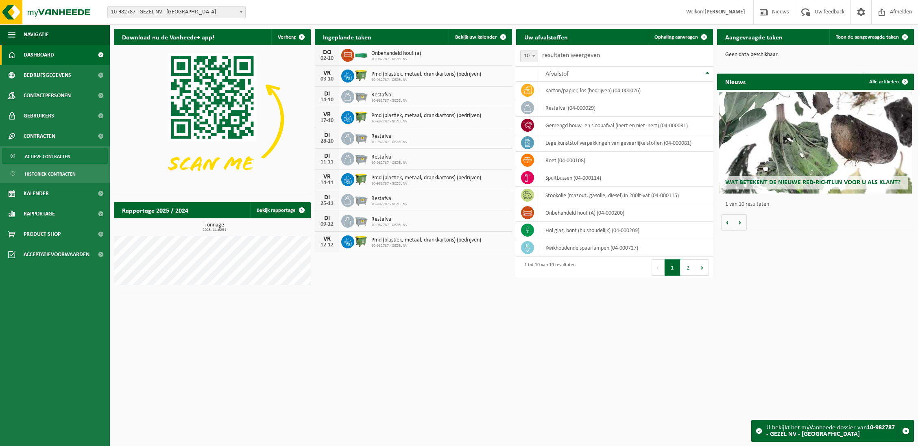
click at [45, 158] on span "Actieve contracten" at bounding box center [48, 156] width 46 height 15
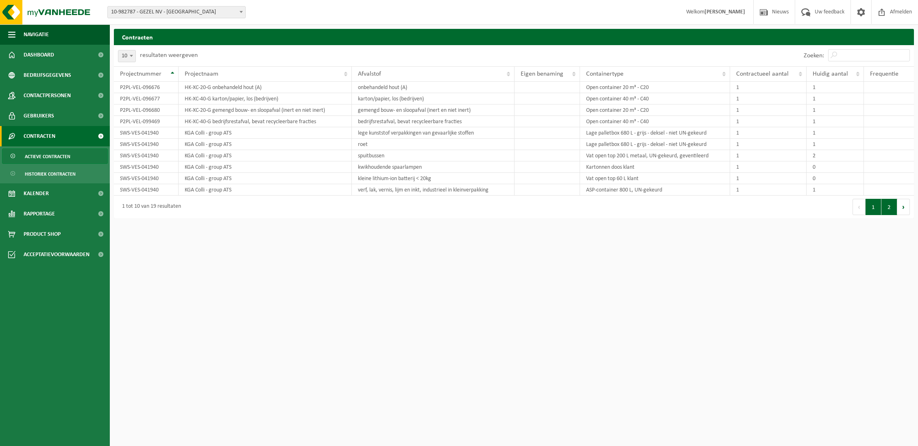
click at [891, 214] on button "2" at bounding box center [889, 207] width 16 height 16
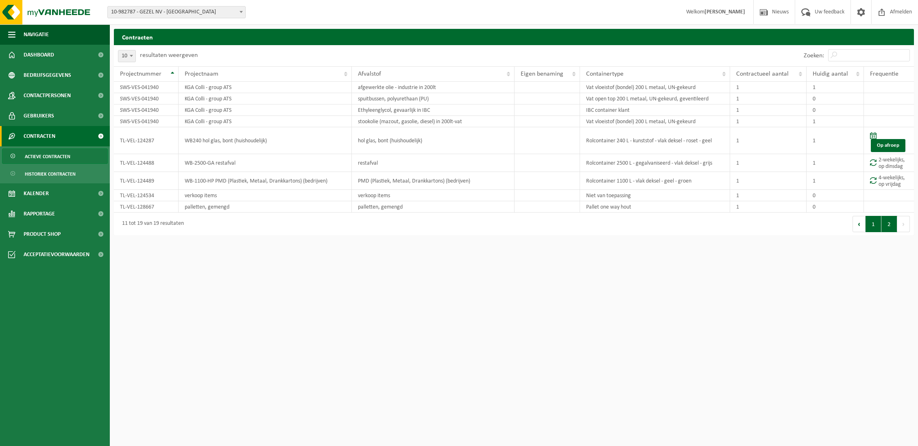
click at [870, 228] on button "1" at bounding box center [873, 224] width 16 height 16
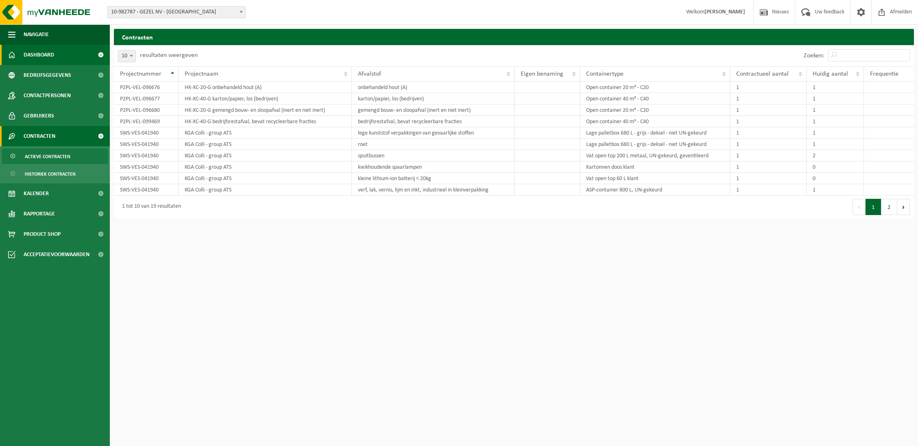
click at [73, 59] on link "Dashboard" at bounding box center [55, 55] width 110 height 20
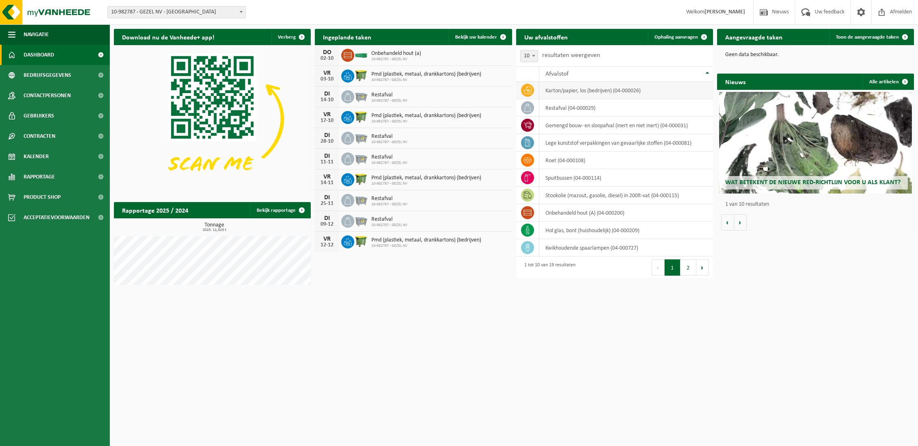
click at [586, 92] on td "karton/papier, los (bedrijven) (04-000026)" at bounding box center [626, 90] width 174 height 17
click at [528, 90] on icon at bounding box center [527, 90] width 8 height 8
click at [60, 140] on link "Contracten" at bounding box center [55, 136] width 110 height 20
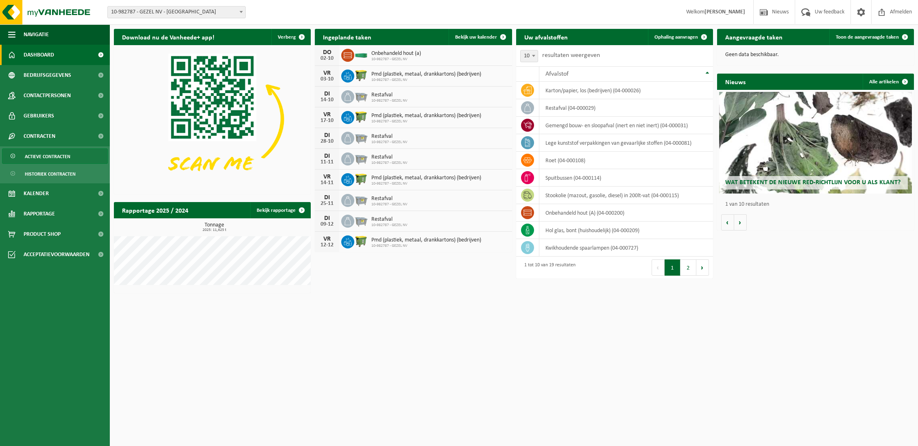
click at [60, 154] on span "Actieve contracten" at bounding box center [48, 156] width 46 height 15
